Goal: Task Accomplishment & Management: Use online tool/utility

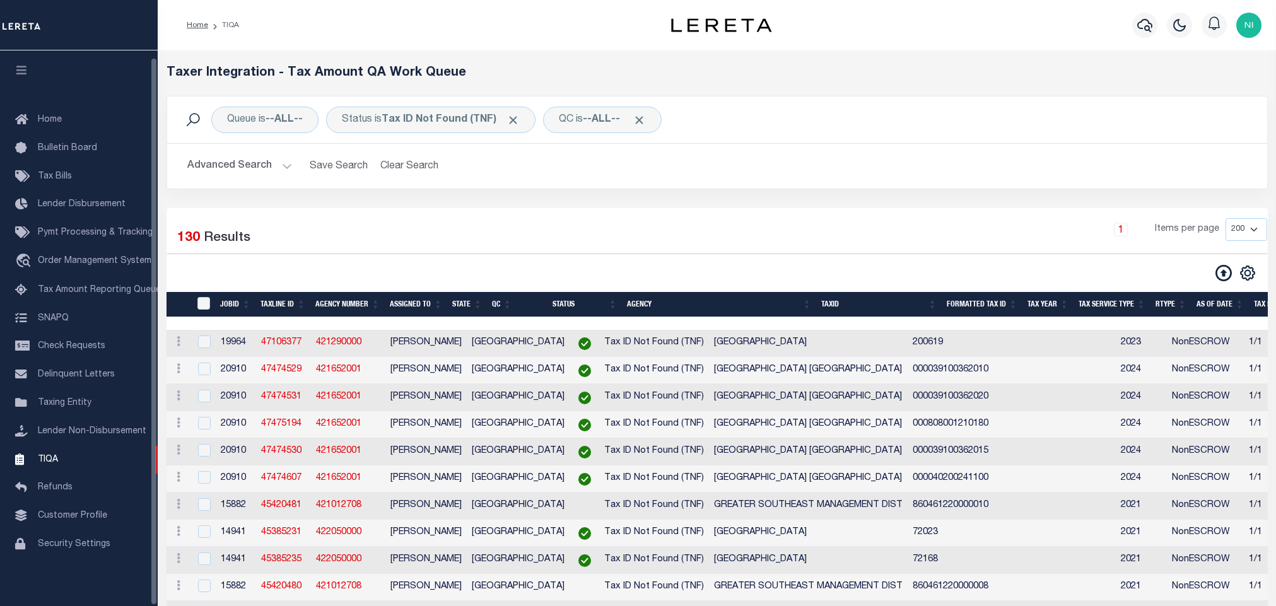
select select "200"
click at [102, 257] on span "Order Management System" at bounding box center [95, 261] width 114 height 9
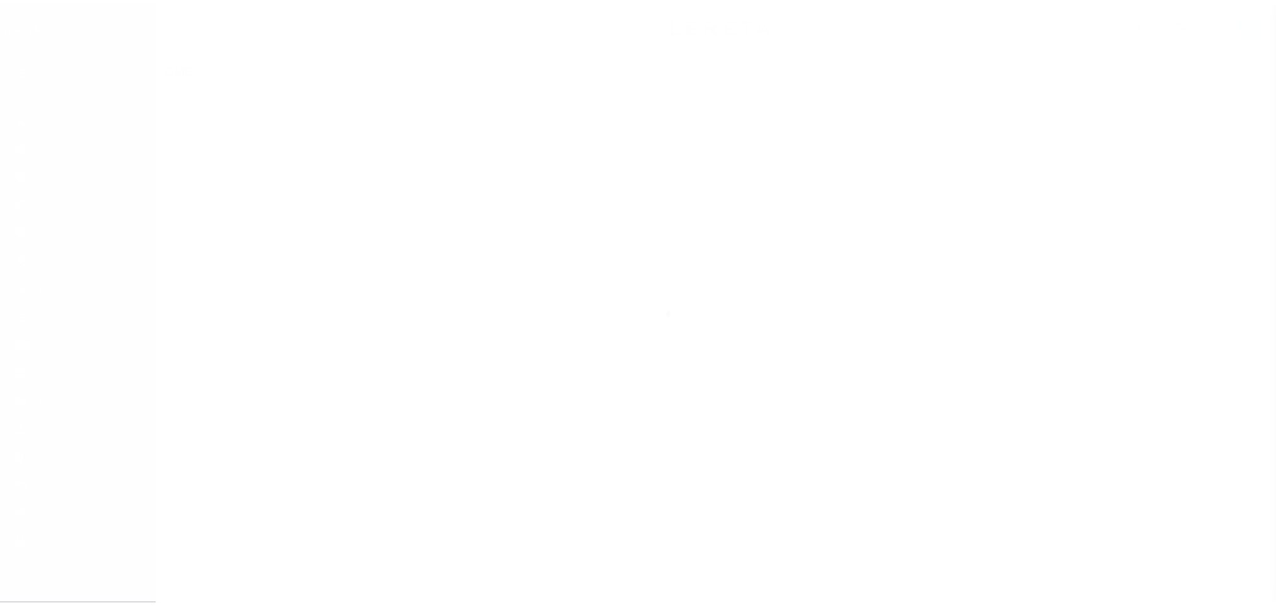
scroll to position [8, 0]
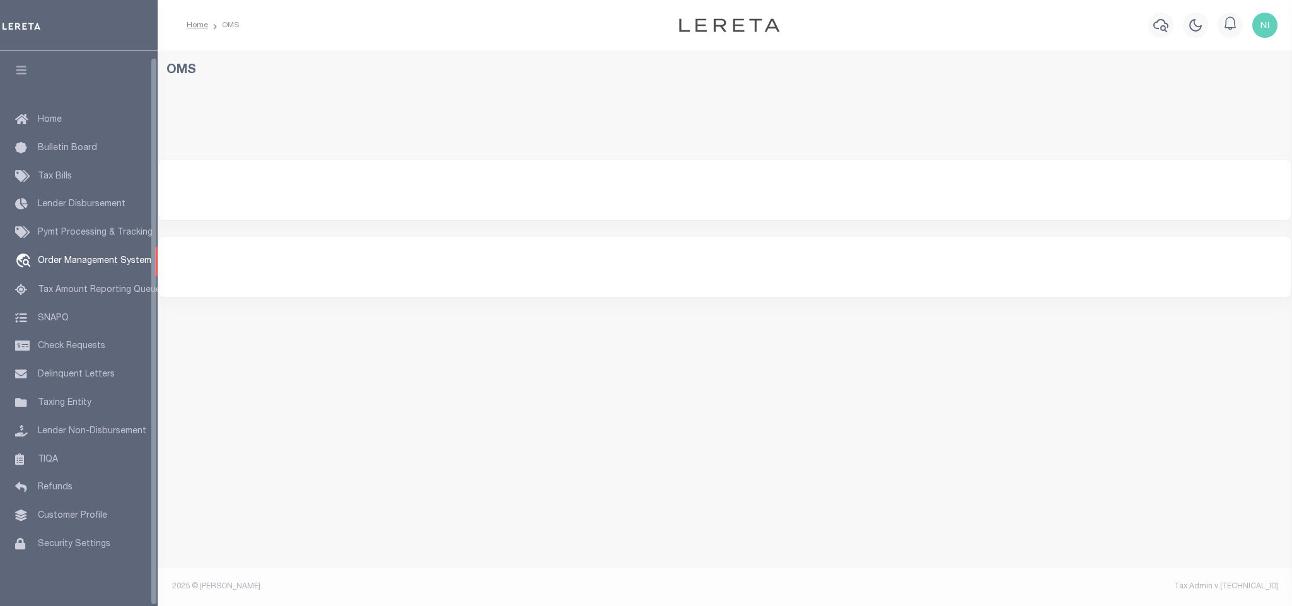
select select "200"
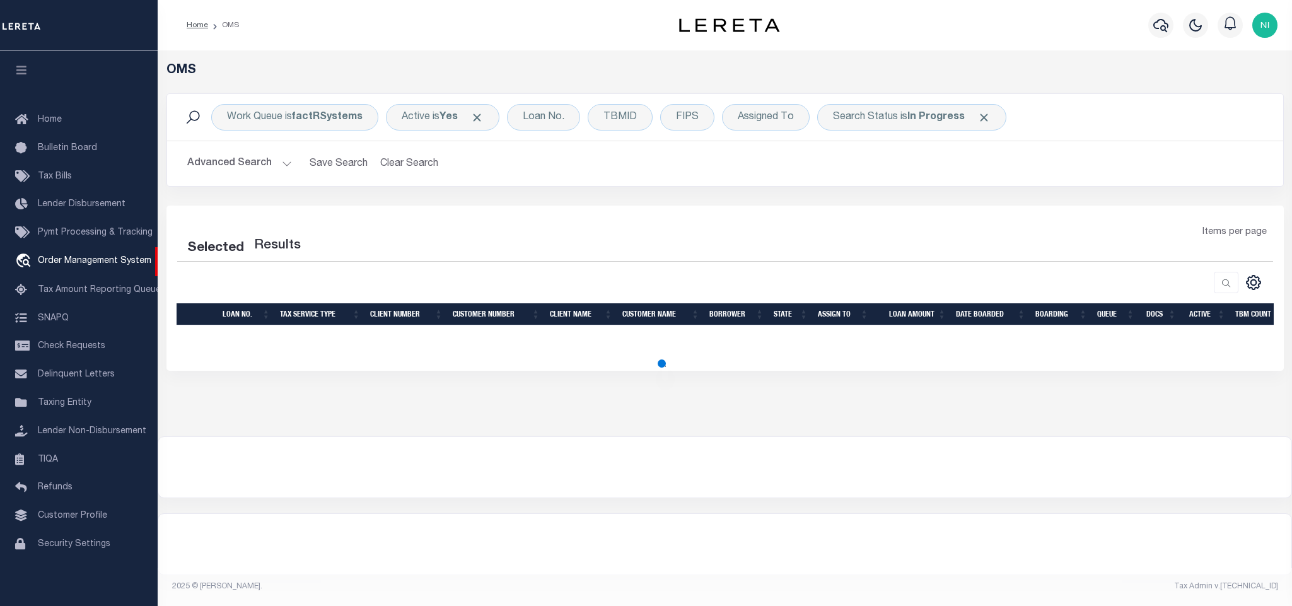
select select "200"
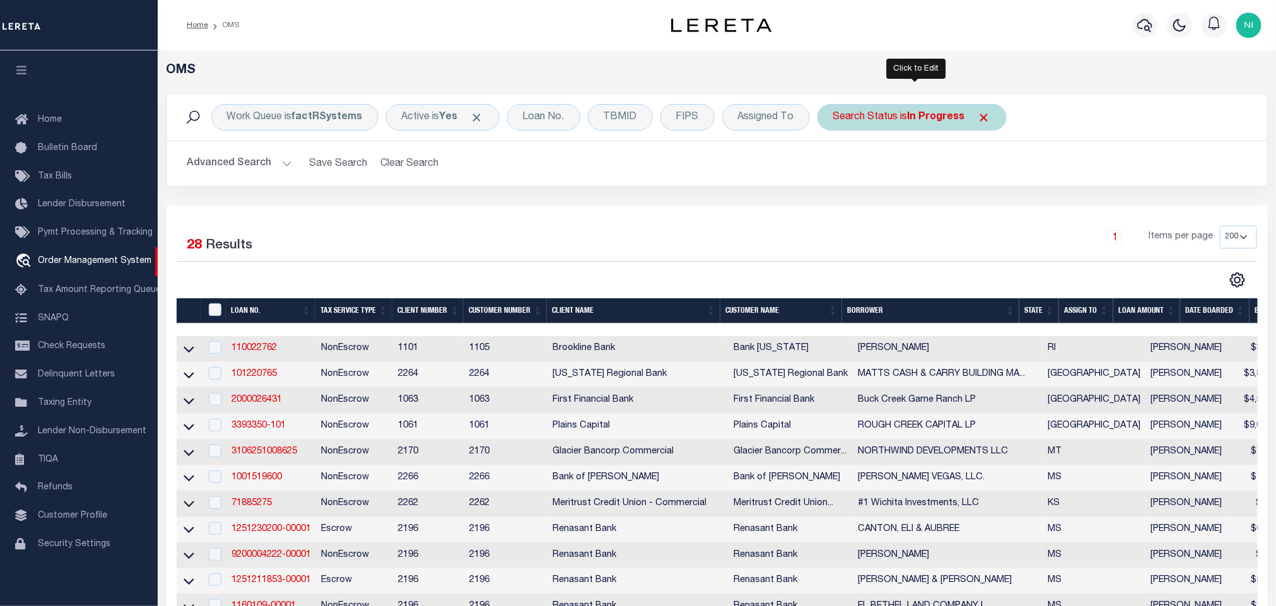
click at [922, 121] on b "In Progress" at bounding box center [936, 117] width 57 height 10
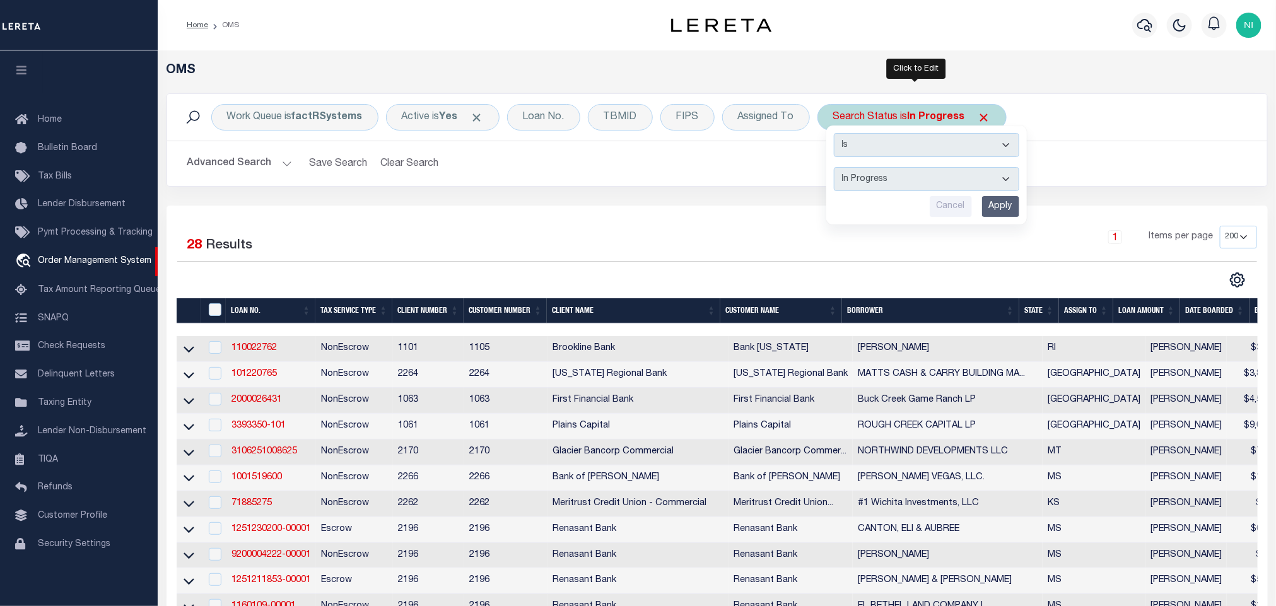
click at [903, 189] on select "Automated Search Bad Parcel Complete Duplicate Parcel High Dollar Reporting In …" at bounding box center [926, 179] width 185 height 24
select select "RD"
click at [837, 168] on select "Automated Search Bad Parcel Complete Duplicate Parcel High Dollar Reporting In …" at bounding box center [926, 179] width 185 height 24
click at [999, 207] on input "Apply" at bounding box center [1000, 206] width 37 height 21
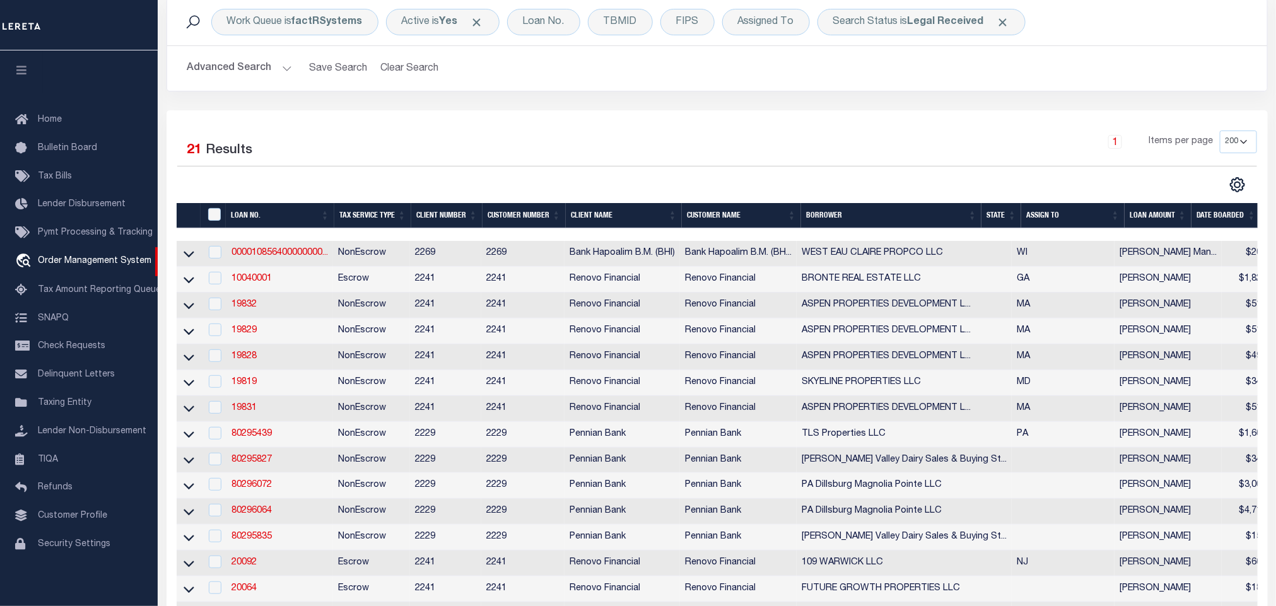
scroll to position [0, 0]
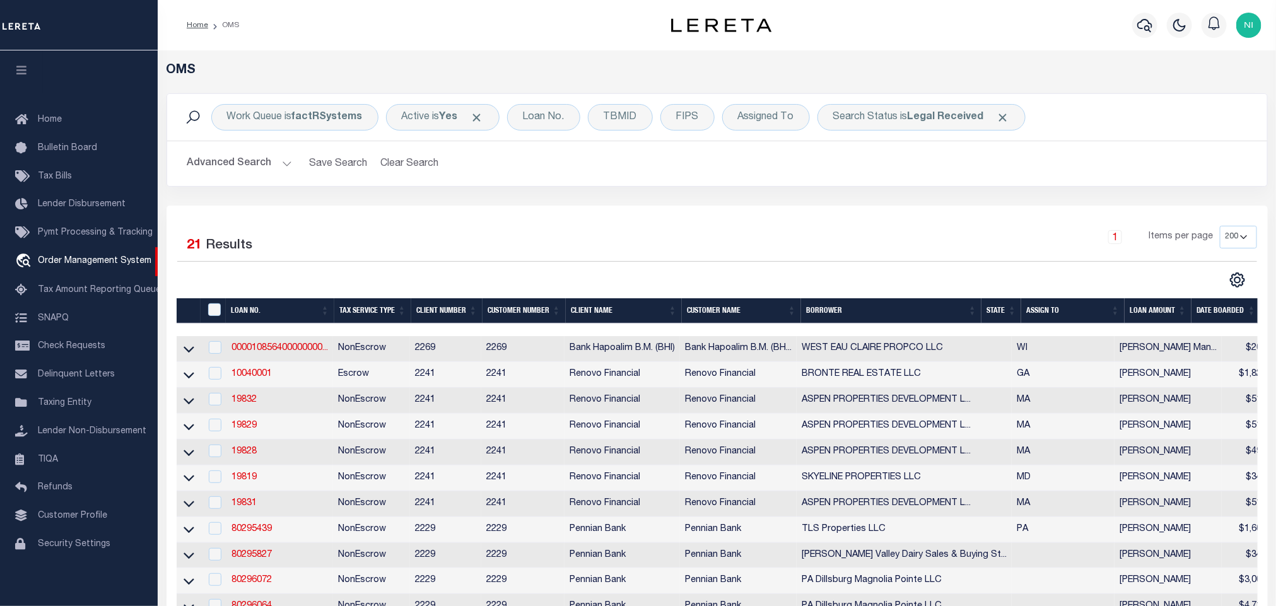
click at [918, 201] on div "Work Queue is factRSystems Active is Yes Loan No. TBMID FIPS Assigned To Search…" at bounding box center [717, 149] width 1120 height 112
click at [969, 120] on b "Legal Received" at bounding box center [946, 117] width 76 height 10
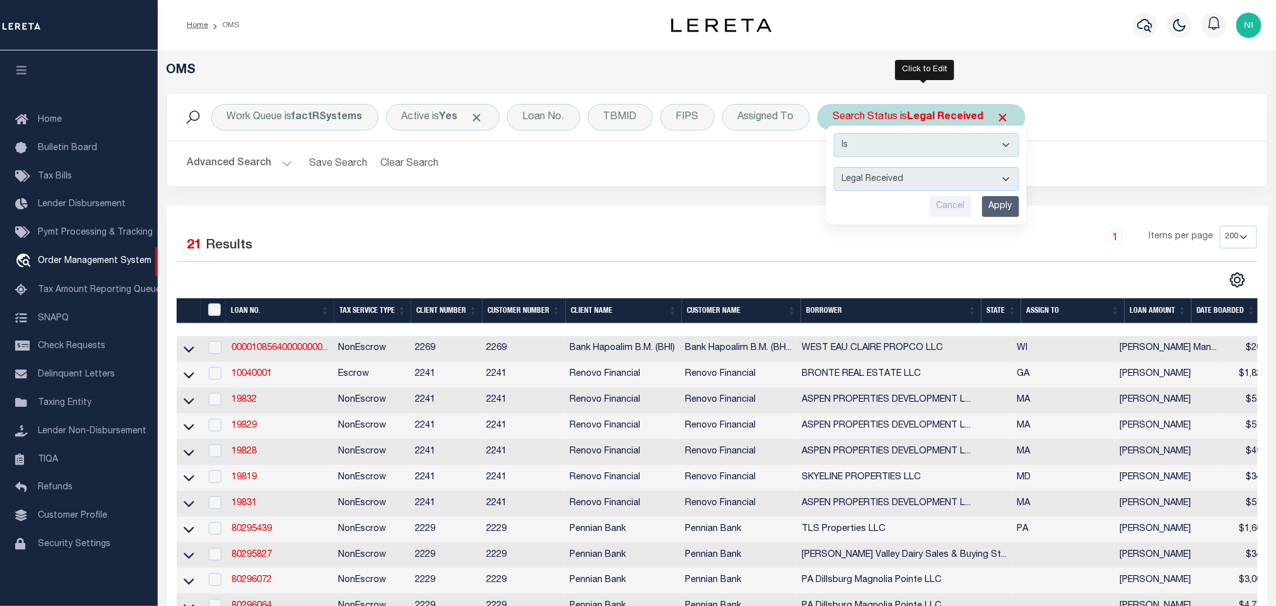
click at [930, 184] on select "Automated Search Bad Parcel Complete Duplicate Parcel High Dollar Reporting In …" at bounding box center [926, 179] width 185 height 24
select select "QC"
click at [837, 168] on select "Automated Search Bad Parcel Complete Duplicate Parcel High Dollar Reporting In …" at bounding box center [926, 179] width 185 height 24
click at [1007, 202] on input "Apply" at bounding box center [1000, 206] width 37 height 21
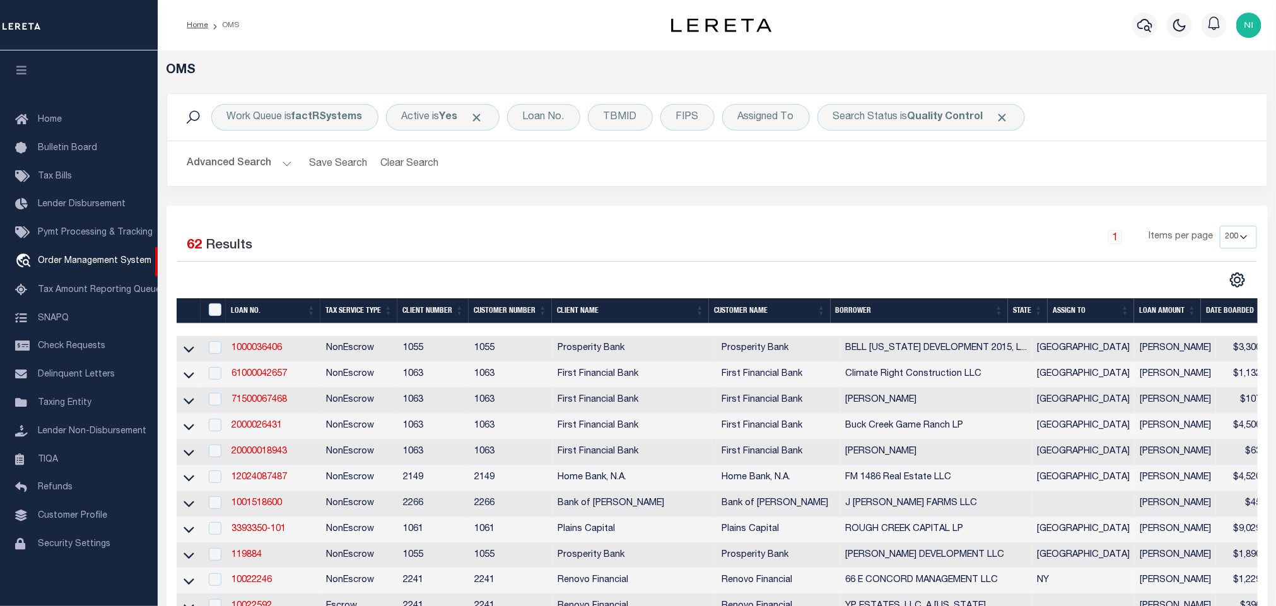
click at [456, 235] on div "1 Items per page 10 25 50 100 200" at bounding box center [854, 242] width 805 height 33
click at [55, 455] on span "TIQA" at bounding box center [48, 459] width 20 height 9
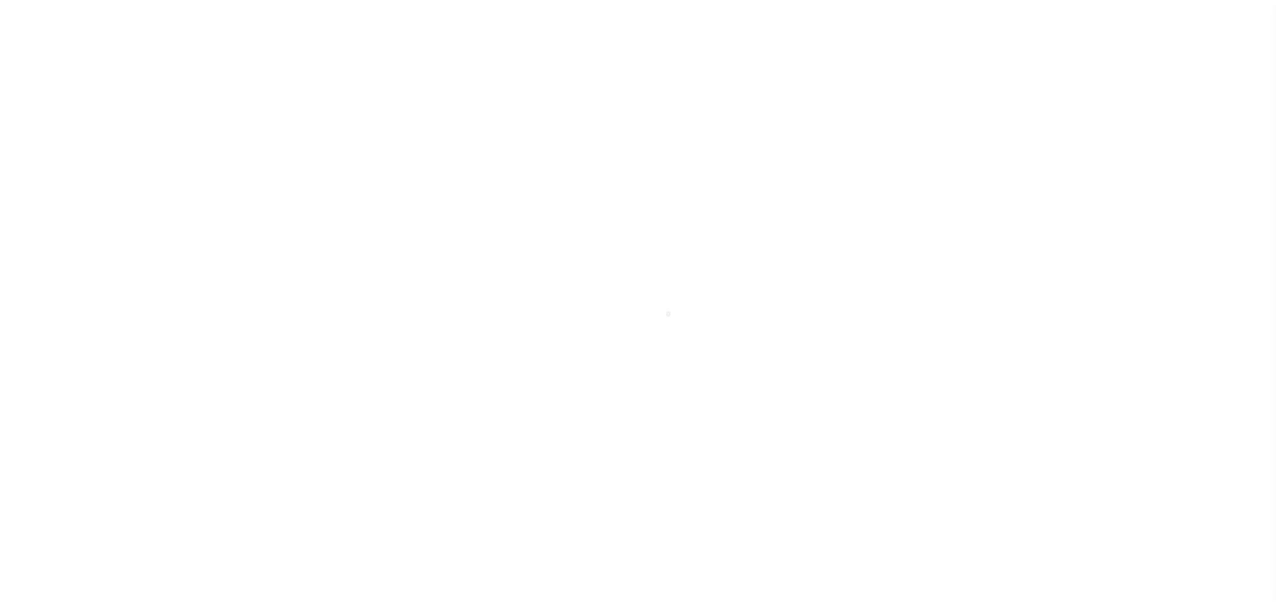
scroll to position [8, 0]
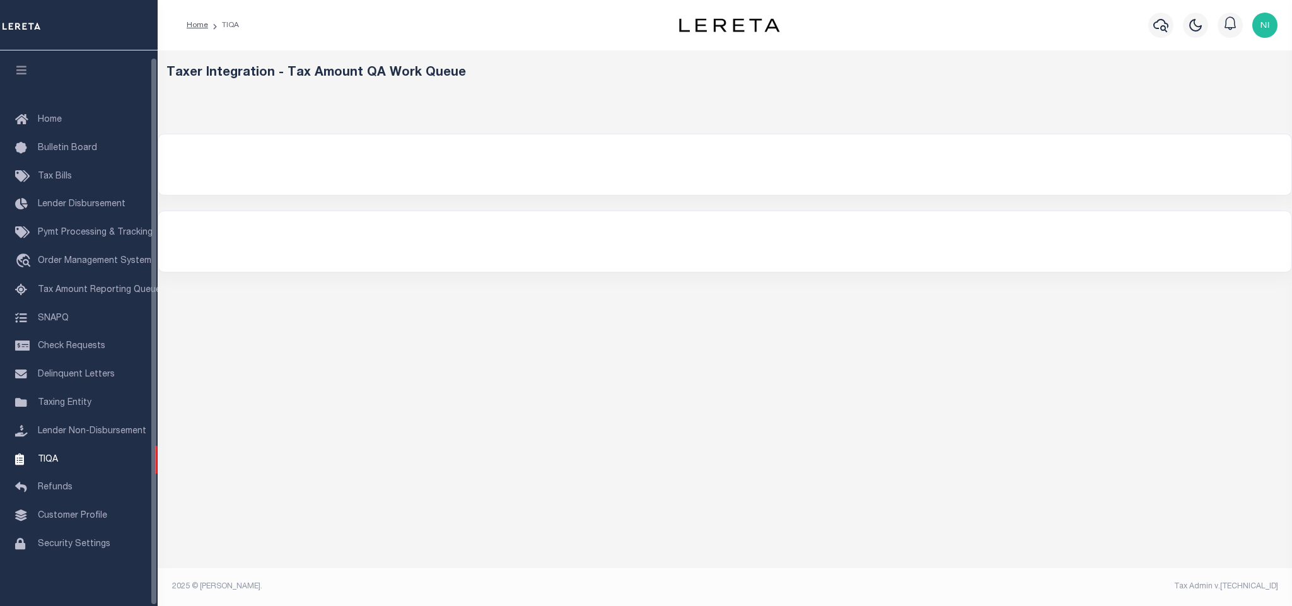
select select "200"
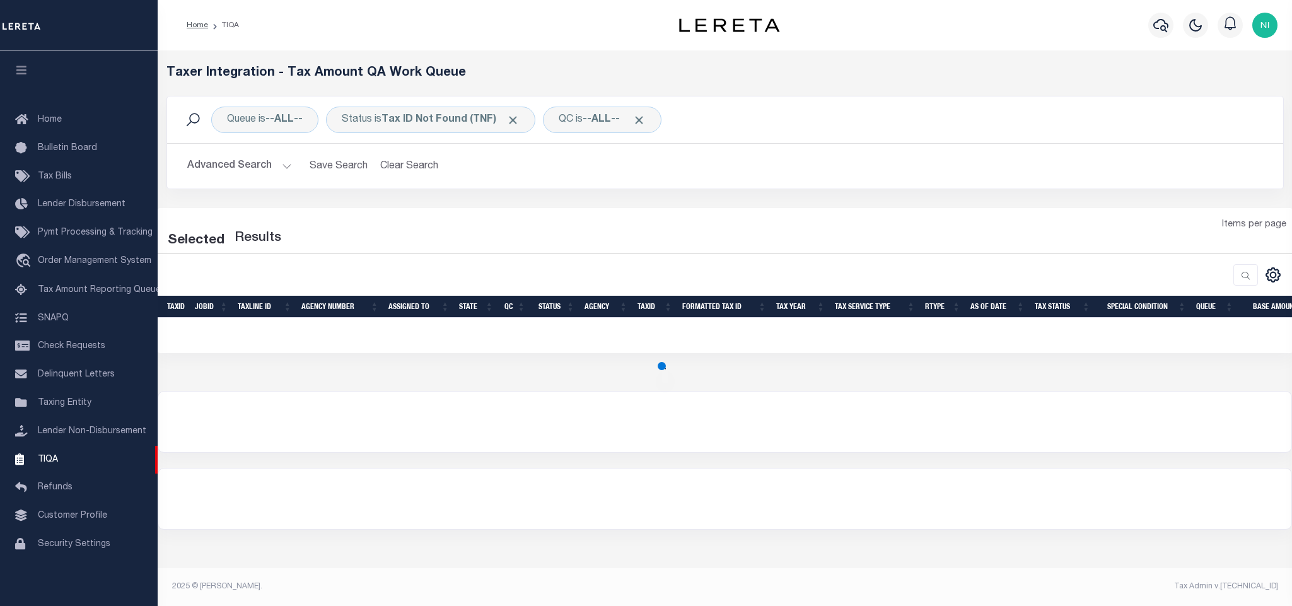
select select "200"
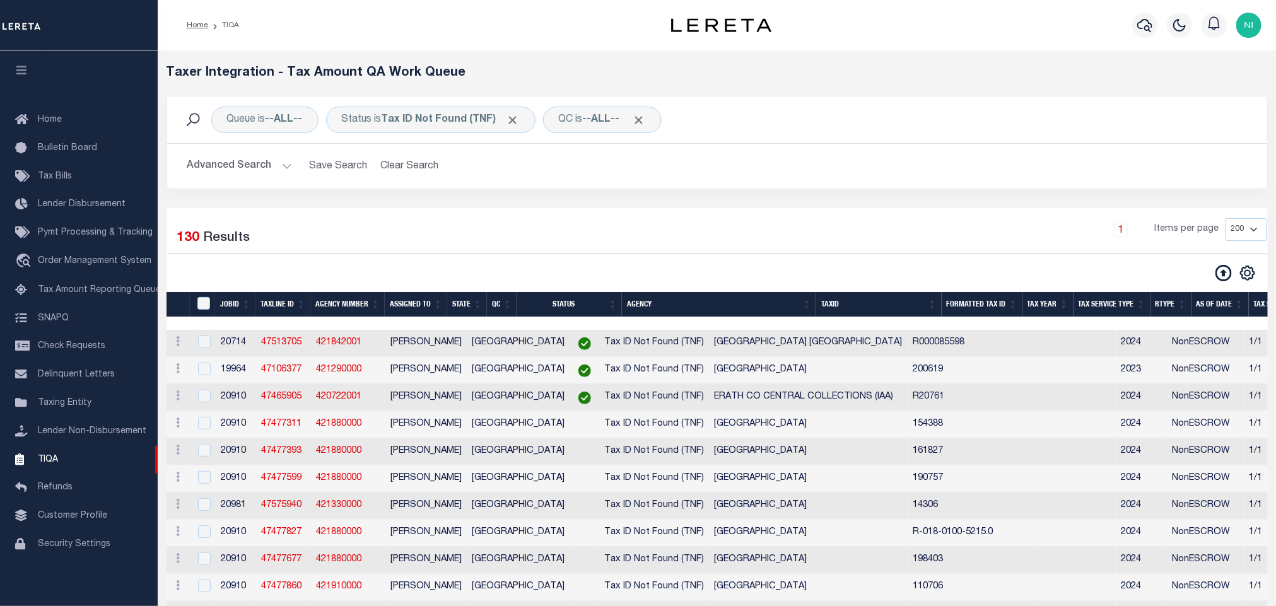
click at [568, 187] on div "Advanced Search Save Search Clear Search TIQATaxLineSearchTable_dynamictable___…" at bounding box center [717, 166] width 1100 height 45
drag, startPoint x: 565, startPoint y: 447, endPoint x: 606, endPoint y: 447, distance: 41.6
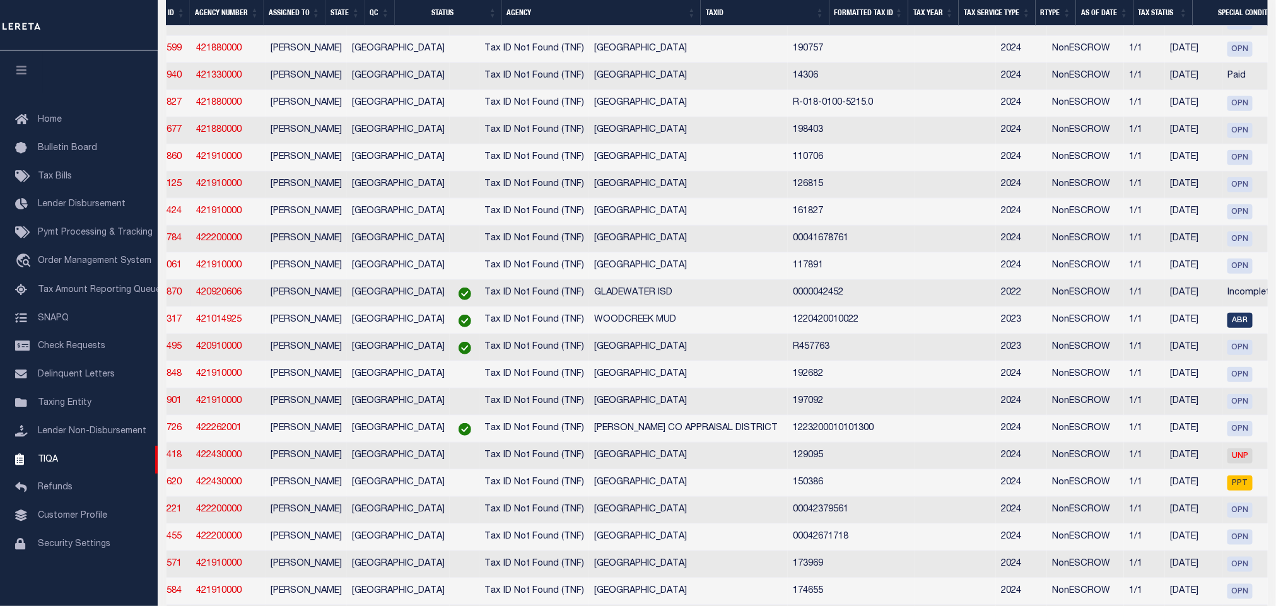
scroll to position [0, 0]
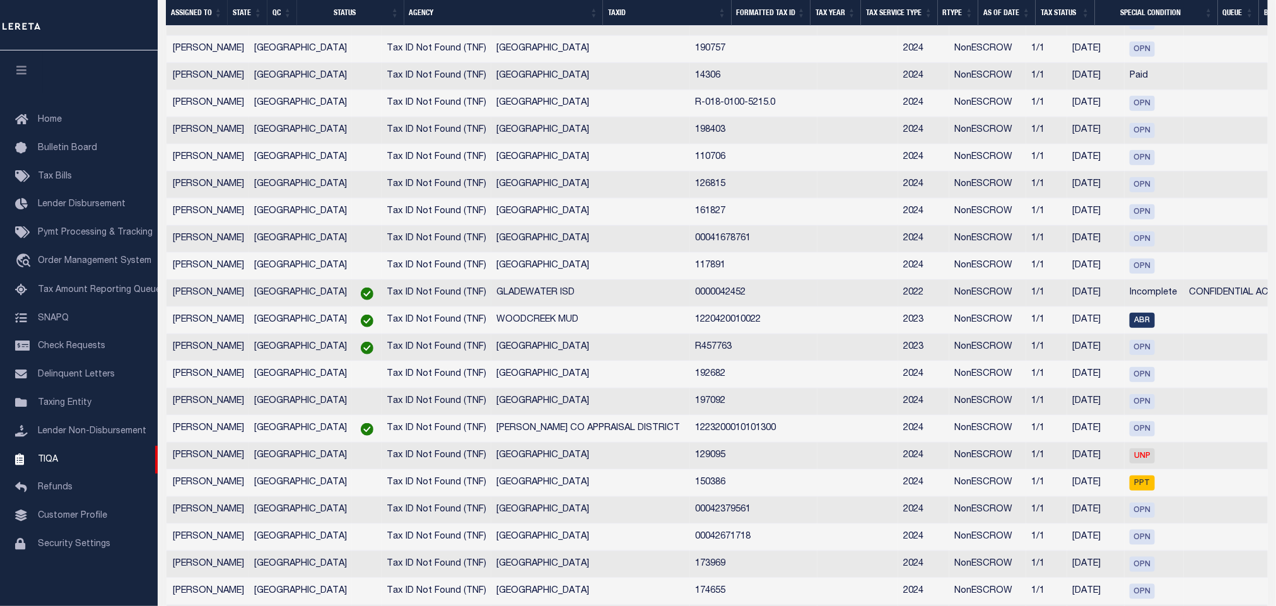
drag, startPoint x: 594, startPoint y: 314, endPoint x: 650, endPoint y: 313, distance: 55.5
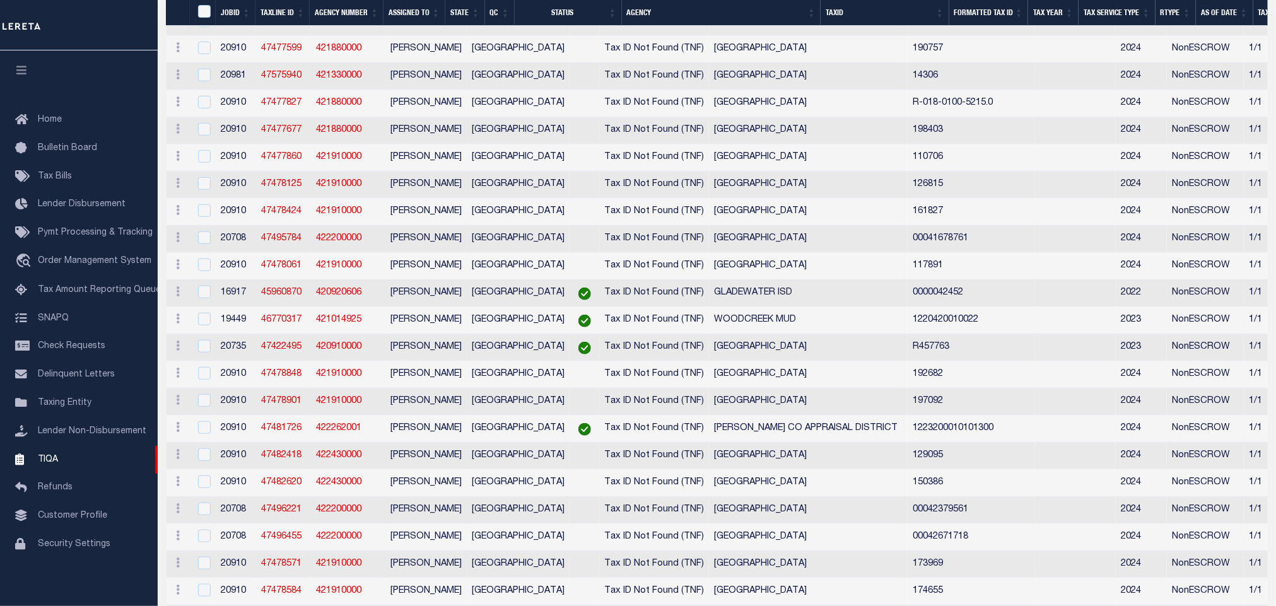
drag, startPoint x: 644, startPoint y: 313, endPoint x: 500, endPoint y: 307, distance: 144.6
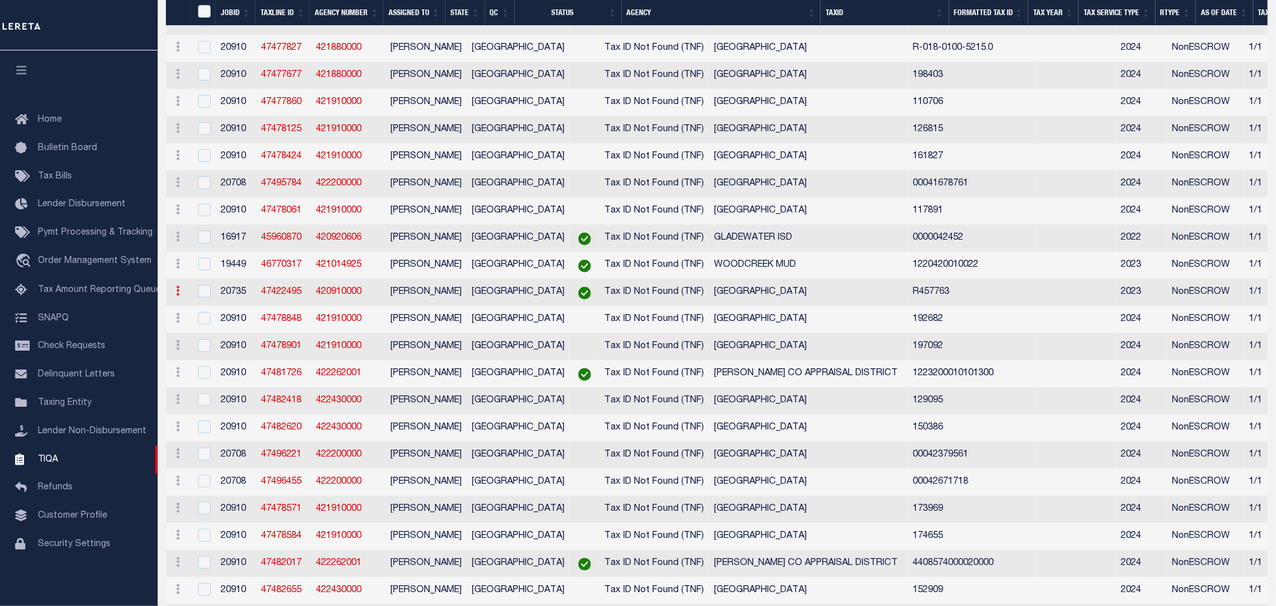
click at [177, 296] on icon at bounding box center [179, 291] width 4 height 10
click at [218, 385] on link "View in OMS" at bounding box center [249, 375] width 155 height 21
checkbox input "true"
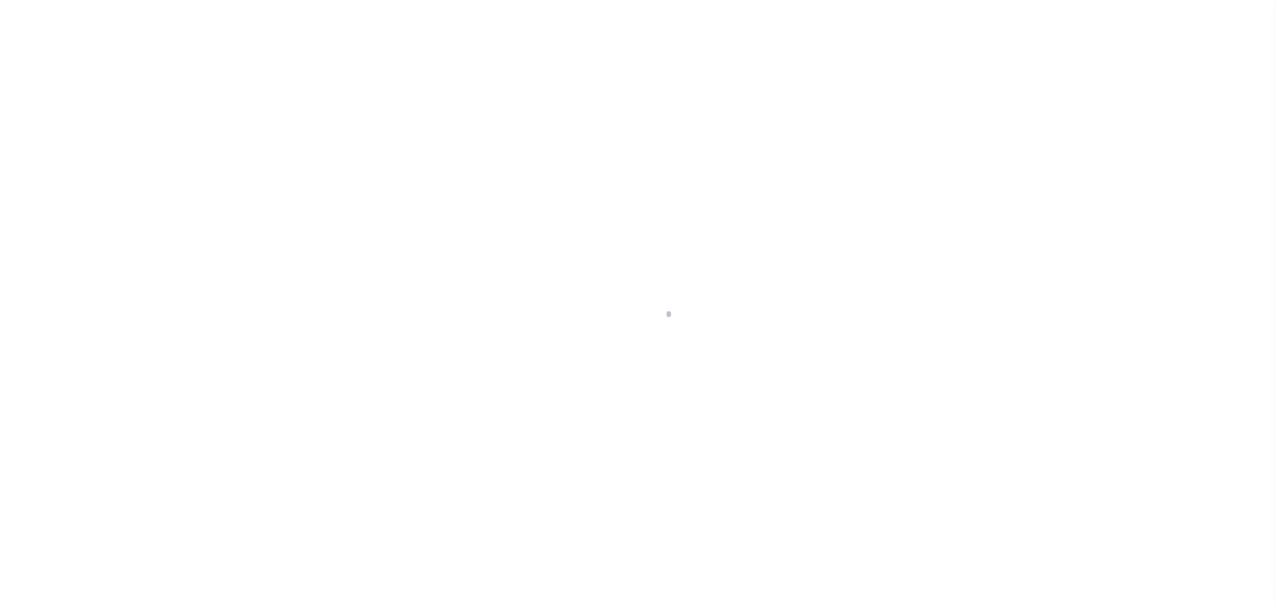
type input "3397202-100"
type input "[PERSON_NAME]"
select select
type input "407 W WALNUT ST"
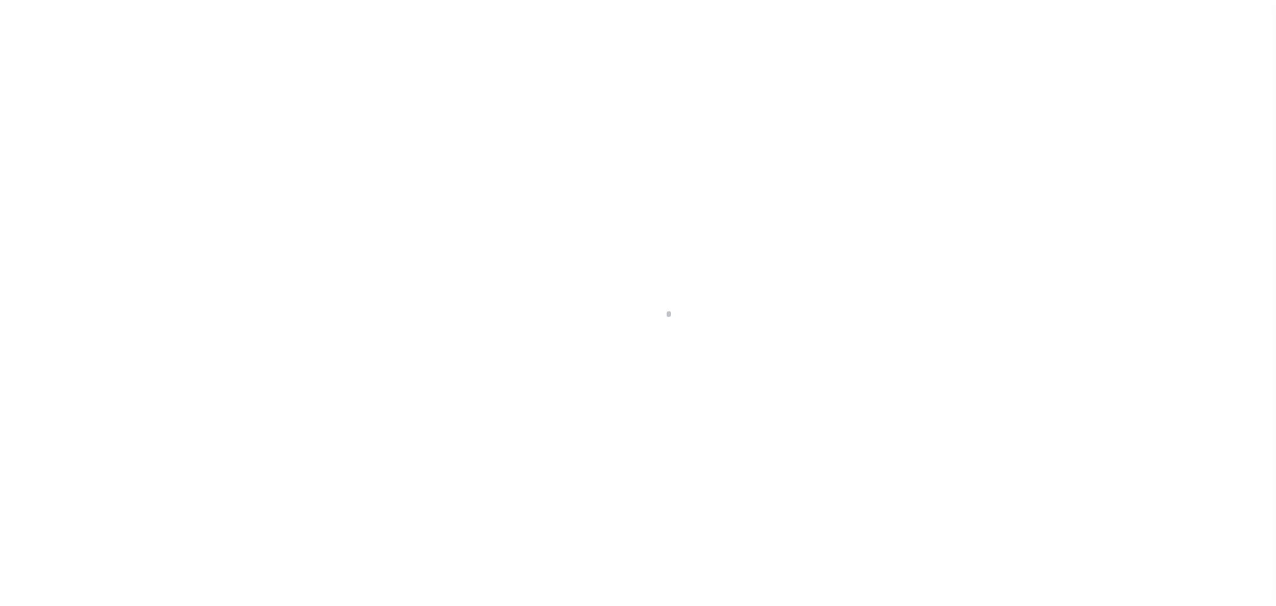
type input "WHITEWRIGHT TX 75491"
select select "600"
select select "NonEscrow"
select select "3014"
select select "1425"
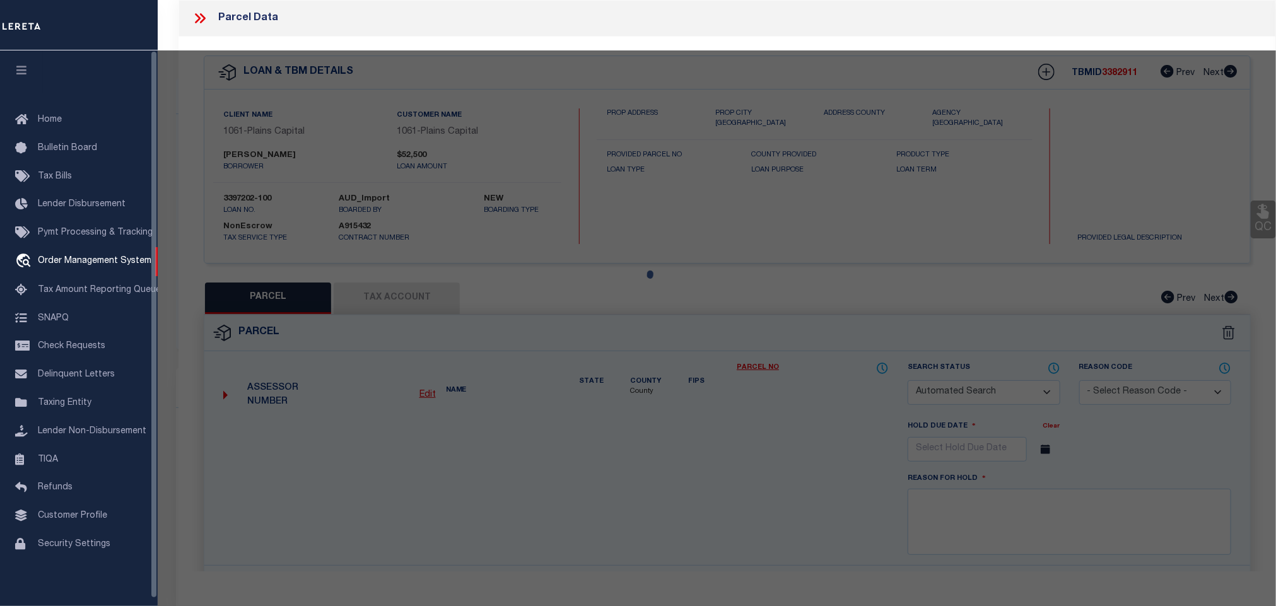
type input "514 W SPRUCE ST"
select select
type input "WHITEWRIGHT TX 75491"
type input "[GEOGRAPHIC_DATA]"
type textarea "TR 1 LOT 8 AND THE WEST 40 FT OF LOT 9 B"
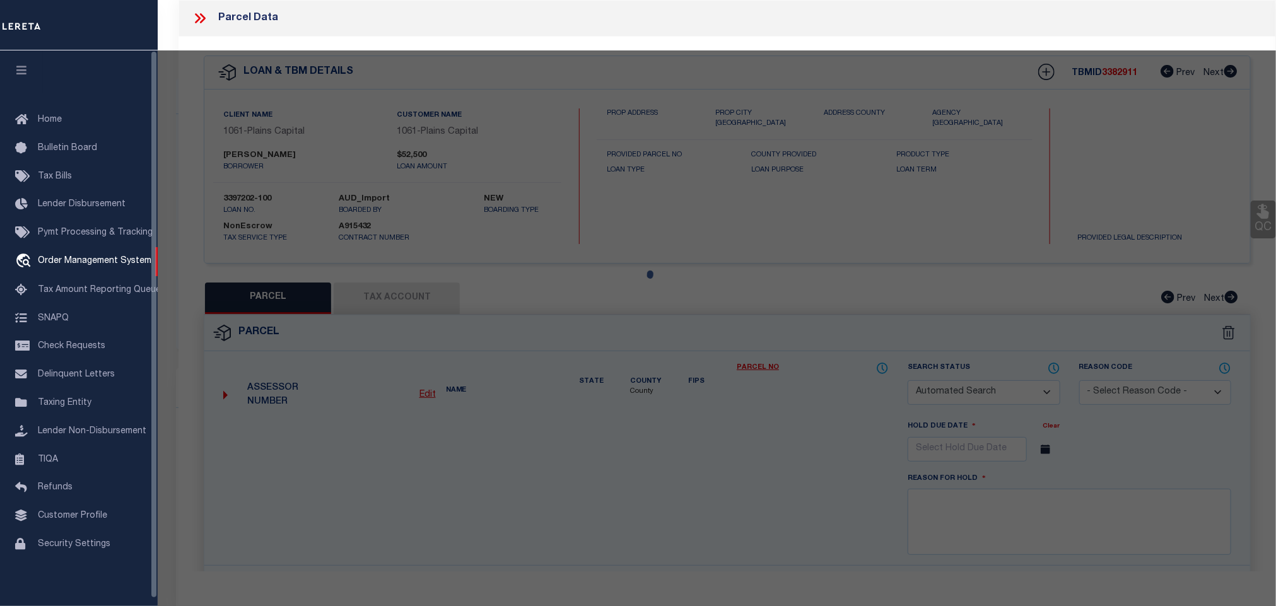
type textarea "TAX ID Update last comment: TaxID tangled"
checkbox input "false"
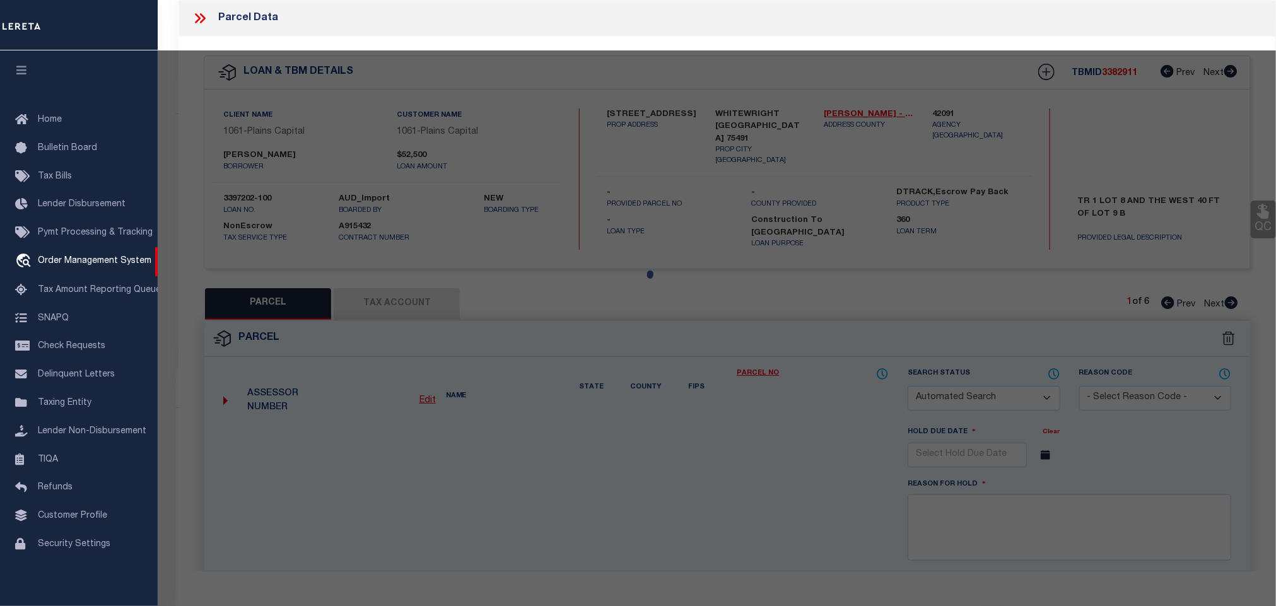
select select "CP"
type input "JONES BRITTANY"
select select "AGW"
select select
type input "W SPRUCE ST"
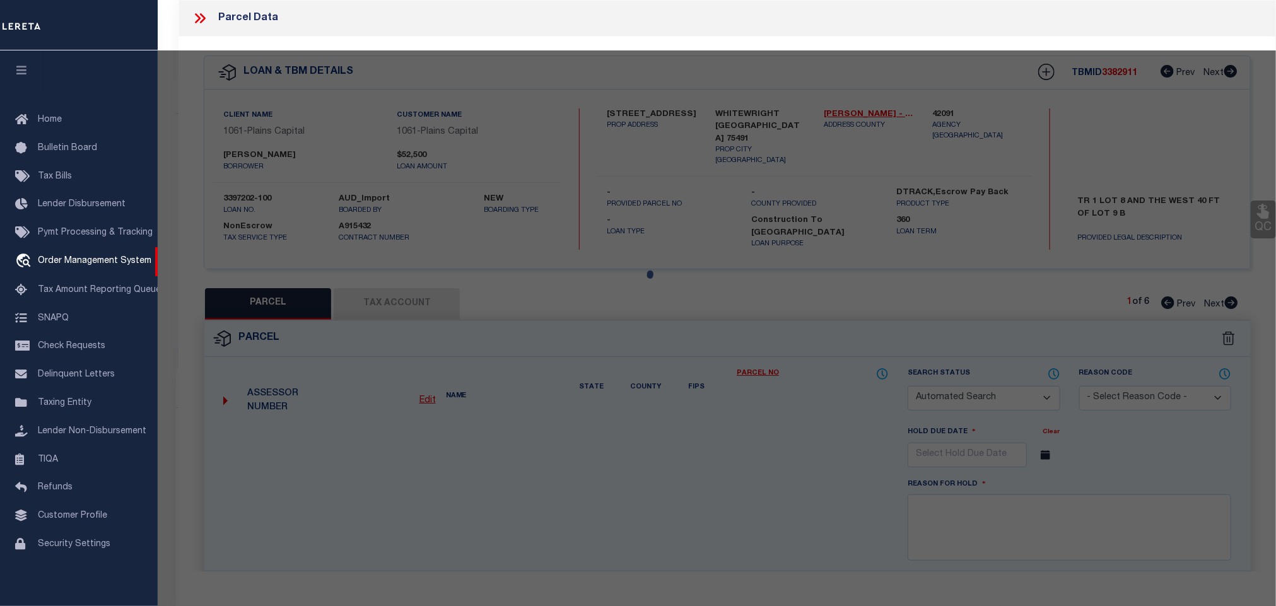
type input "WHITEWRIGHT, TX"
type textarea "GOWDYS ADDN, BLOCK 2, LOT 10 & 10' OF 9, 60X142, ACRES 0.1956, Undivided Intere…"
type textarea "TaxID has been untangled. MLC 6/12/2025 The TaxID you entered already exists, t…"
